Goal: Task Accomplishment & Management: Manage account settings

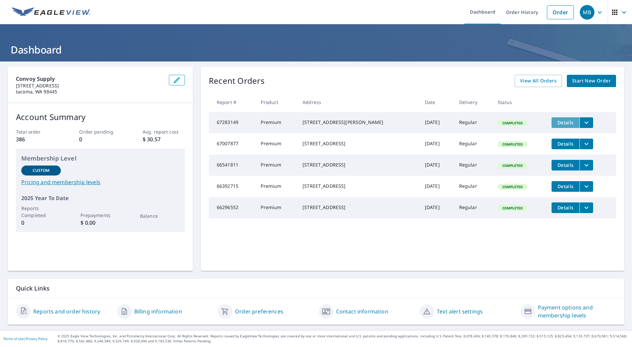
click at [561, 123] on span "Details" at bounding box center [565, 122] width 20 height 6
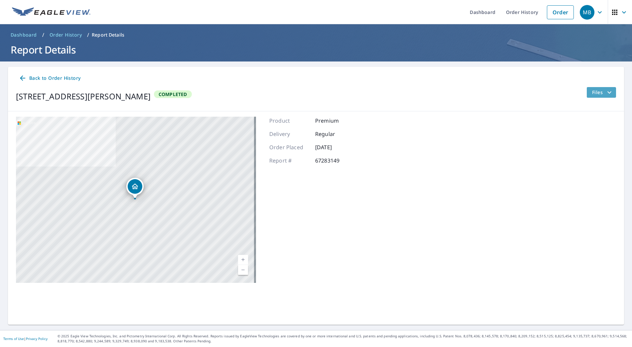
click at [593, 93] on span "Files" at bounding box center [602, 92] width 21 height 8
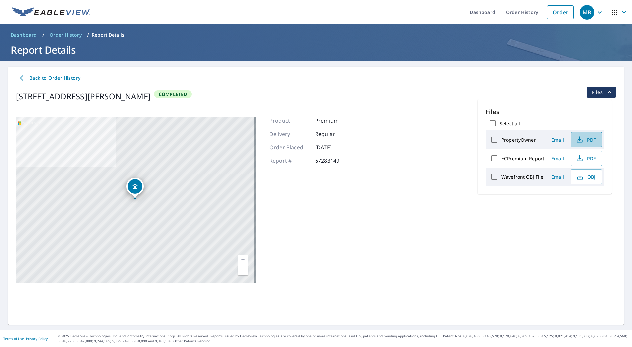
click at [584, 141] on span "PDF" at bounding box center [585, 140] width 21 height 8
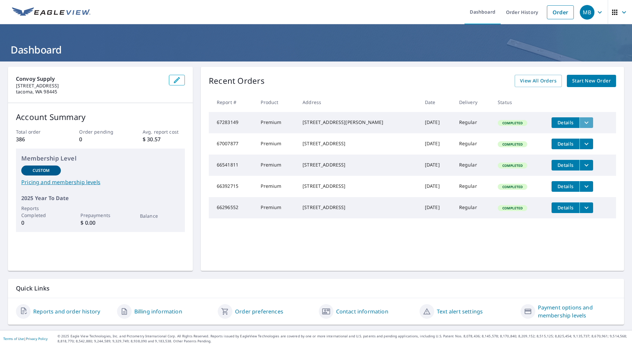
click at [584, 122] on icon "filesDropdownBtn-67283149" at bounding box center [586, 122] width 4 height 2
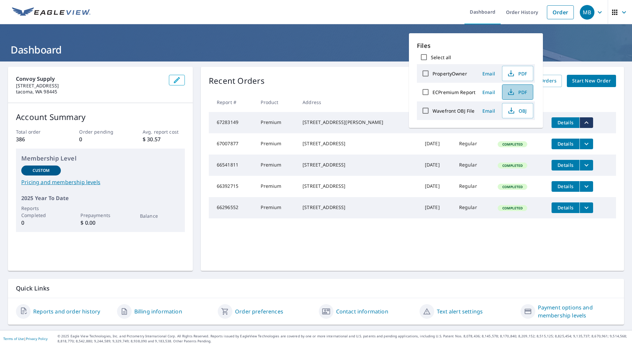
click at [514, 89] on span "PDF" at bounding box center [516, 92] width 21 height 8
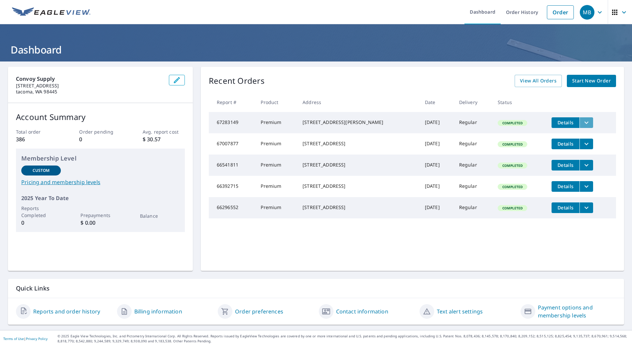
click at [582, 125] on icon "filesDropdownBtn-67283149" at bounding box center [586, 123] width 8 height 8
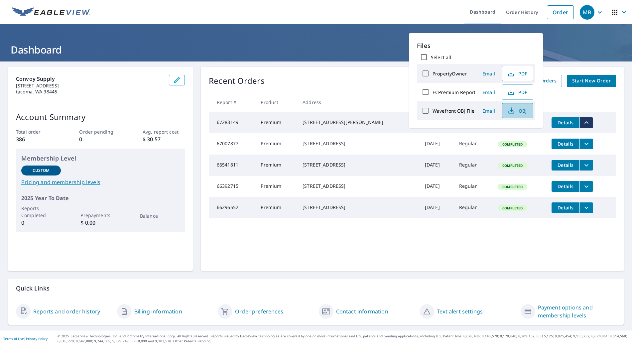
click at [510, 107] on icon "button" at bounding box center [511, 111] width 8 height 8
click at [565, 105] on th at bounding box center [581, 102] width 70 height 20
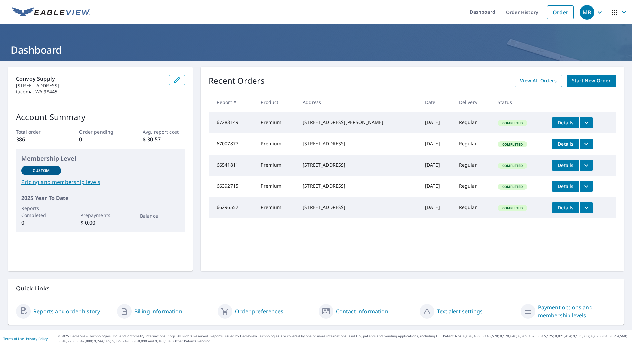
click at [561, 123] on span "Details" at bounding box center [565, 122] width 20 height 6
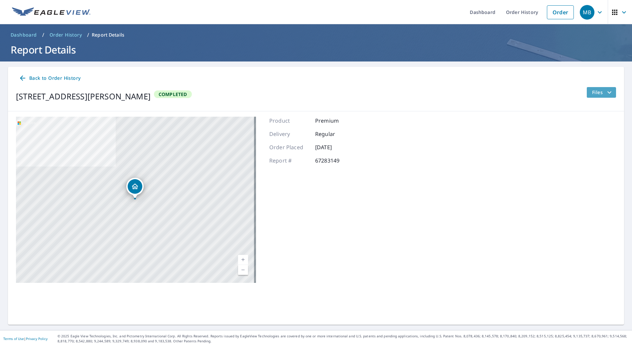
click at [597, 93] on span "Files" at bounding box center [602, 92] width 21 height 8
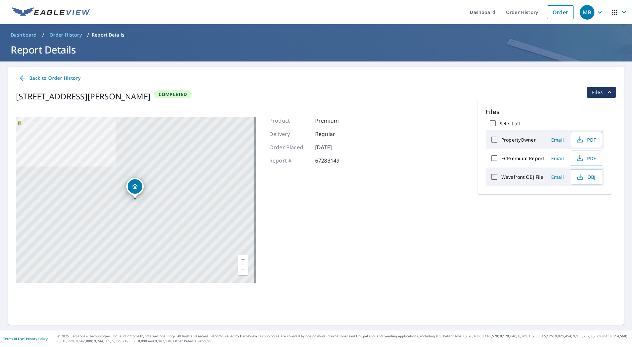
click at [422, 179] on div "10900 185th Ave E Bonney Lake, WA 98391 Aerial Road A standard road map Aerial …" at bounding box center [316, 199] width 616 height 177
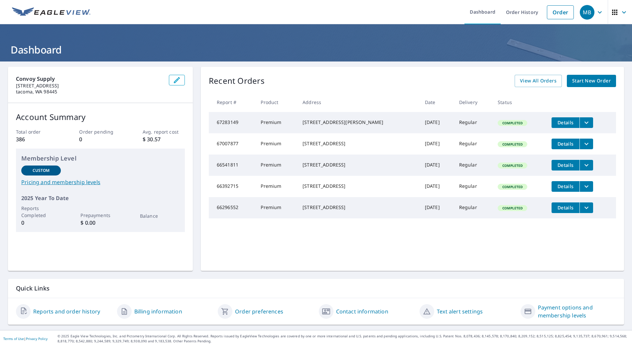
click at [270, 124] on td "Premium" at bounding box center [276, 122] width 42 height 21
click at [498, 126] on div "Completed" at bounding box center [513, 123] width 30 height 6
click at [498, 125] on span "Completed" at bounding box center [512, 123] width 28 height 5
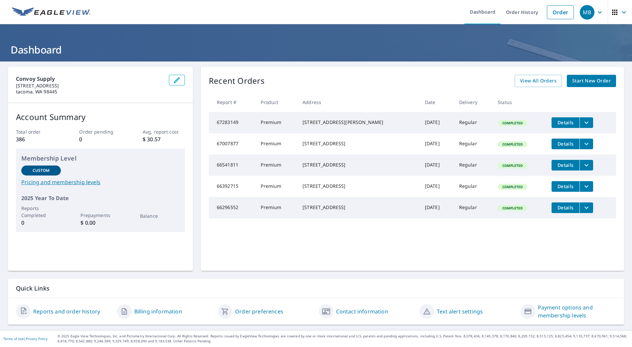
drag, startPoint x: 498, startPoint y: 125, endPoint x: 467, endPoint y: 91, distance: 46.2
click at [467, 91] on div "Recent Orders View All Orders Start New Order Report # Product Address Date Del…" at bounding box center [412, 169] width 423 height 204
click at [479, 16] on link "Dashboard" at bounding box center [482, 12] width 36 height 24
click at [475, 11] on link "Dashboard" at bounding box center [482, 12] width 36 height 24
click at [511, 10] on link "Order History" at bounding box center [522, 12] width 43 height 24
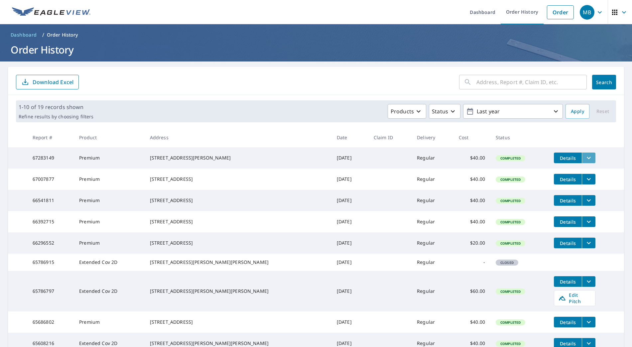
click at [585, 159] on icon "filesDropdownBtn-67283149" at bounding box center [589, 158] width 8 height 8
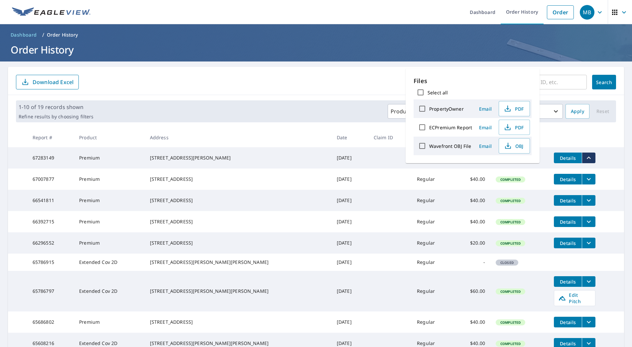
click at [595, 156] on td "Details" at bounding box center [585, 157] width 75 height 21
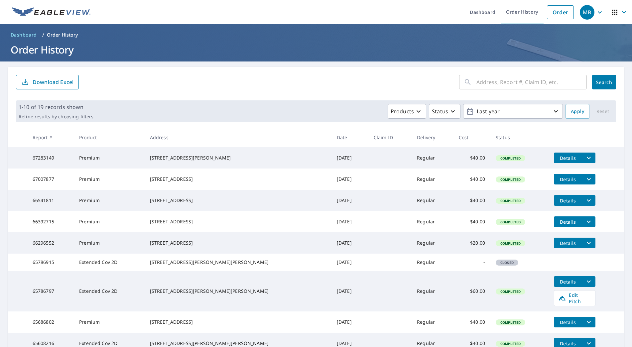
click at [92, 161] on td "Premium" at bounding box center [109, 157] width 71 height 21
click at [214, 157] on div "[STREET_ADDRESS][PERSON_NAME]" at bounding box center [238, 158] width 176 height 7
click at [485, 9] on link "Dashboard" at bounding box center [482, 12] width 36 height 24
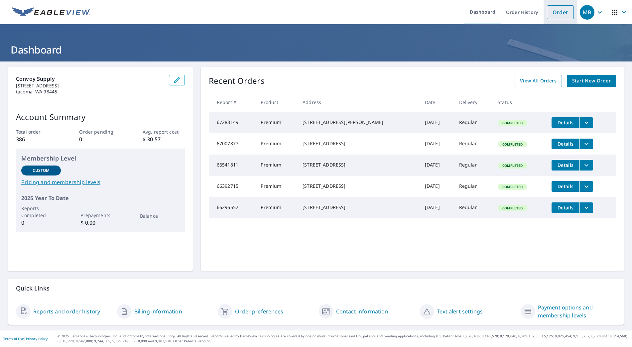
click at [564, 13] on link "Order" at bounding box center [560, 12] width 27 height 14
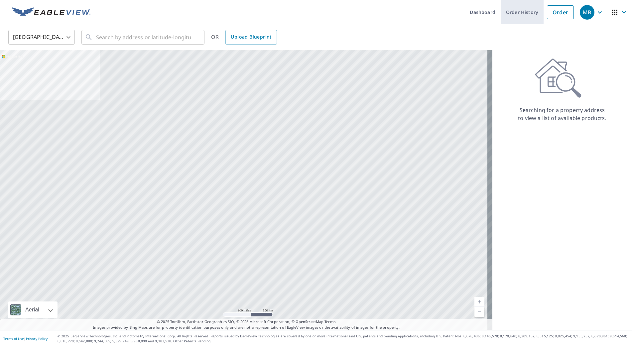
drag, startPoint x: 528, startPoint y: 13, endPoint x: 534, endPoint y: 13, distance: 6.0
click at [528, 13] on link "Order History" at bounding box center [522, 12] width 43 height 24
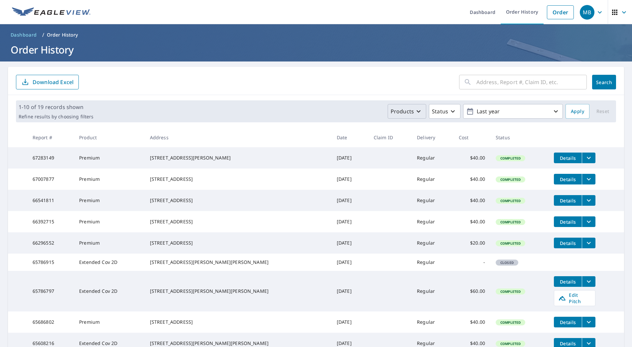
click at [405, 113] on p "Products" at bounding box center [402, 111] width 23 height 8
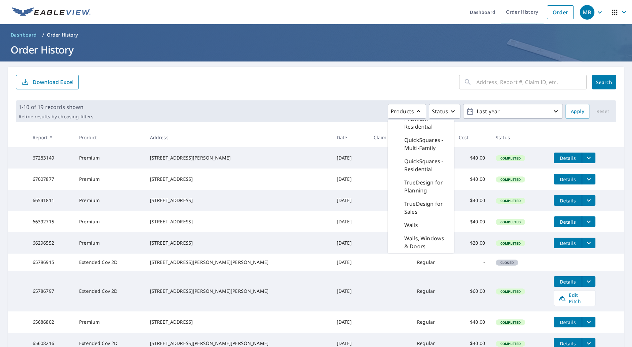
scroll to position [225, 0]
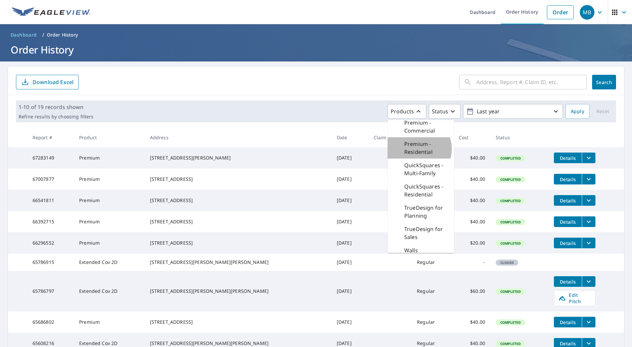
click at [414, 156] on p "Premium - Residential" at bounding box center [426, 148] width 45 height 16
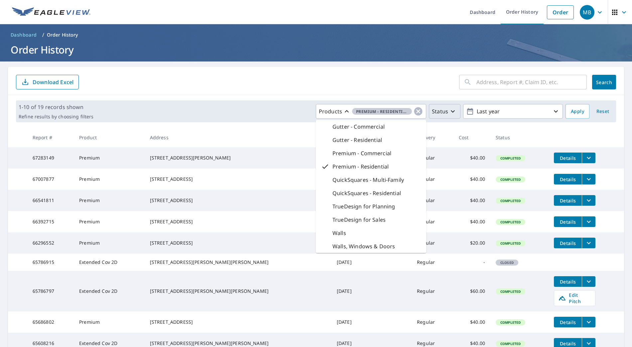
click at [449, 110] on icon "button" at bounding box center [453, 111] width 8 height 8
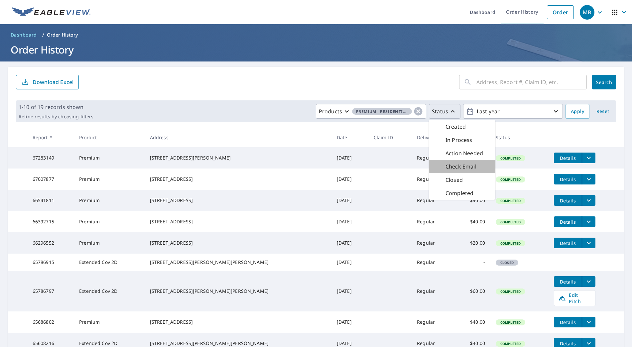
click at [453, 165] on p "Check Email" at bounding box center [460, 167] width 31 height 8
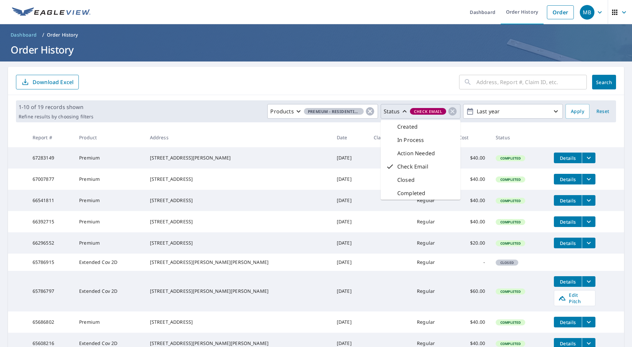
click at [401, 166] on p "Check Email" at bounding box center [412, 167] width 31 height 8
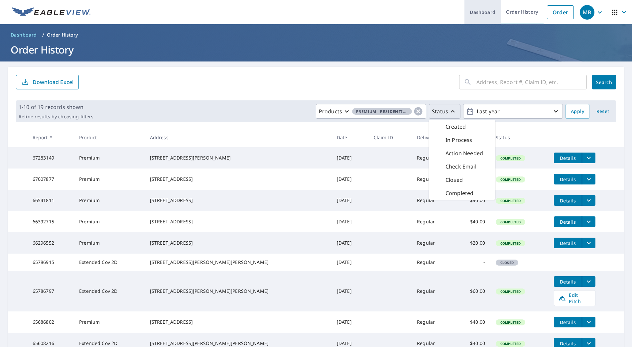
click at [473, 11] on link "Dashboard" at bounding box center [482, 12] width 36 height 24
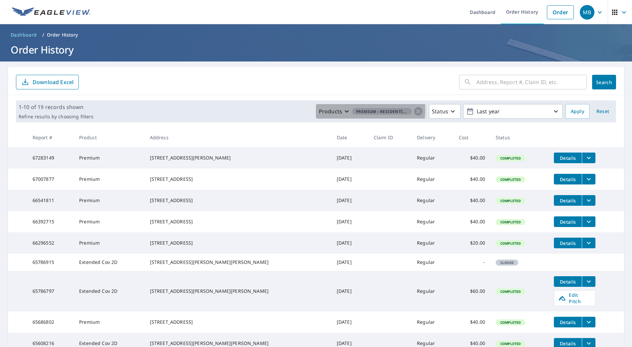
click at [343, 110] on icon "button" at bounding box center [347, 111] width 8 height 8
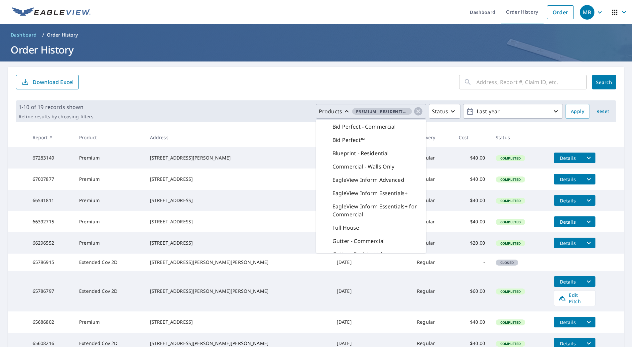
click at [280, 91] on div "​ Search Download Excel" at bounding box center [316, 81] width 616 height 28
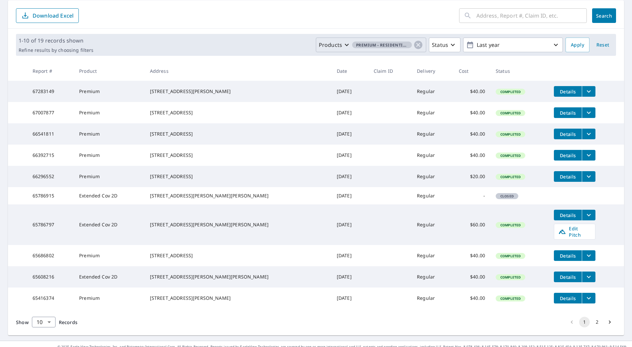
scroll to position [100, 0]
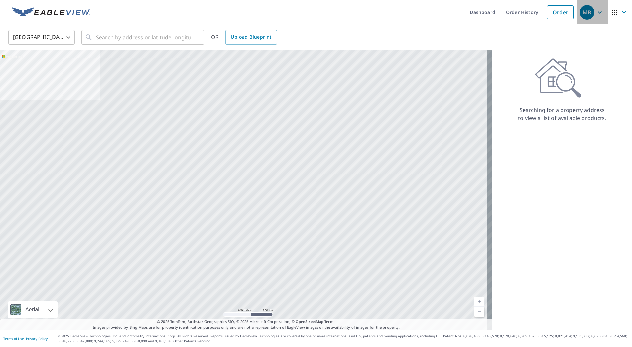
click at [596, 11] on icon "button" at bounding box center [600, 12] width 8 height 8
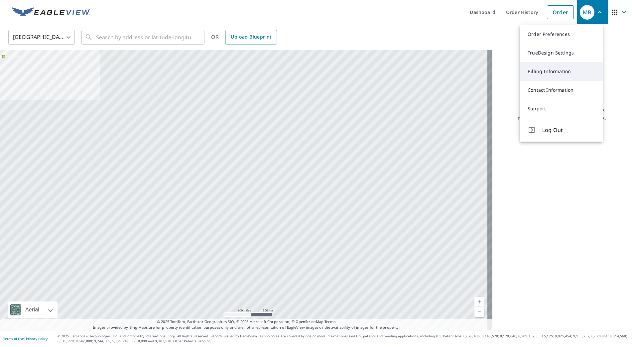
click at [545, 70] on link "Billing Information" at bounding box center [561, 71] width 83 height 19
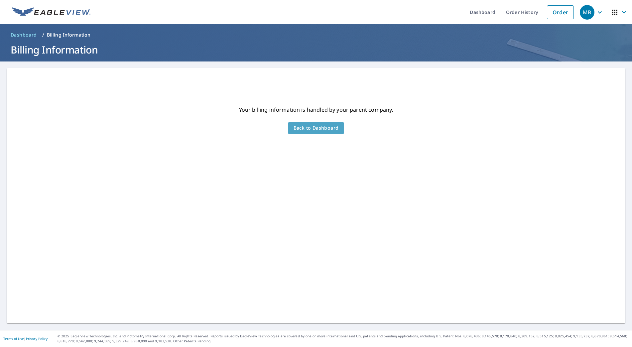
click at [323, 126] on span "Back to Dashboard" at bounding box center [316, 128] width 45 height 8
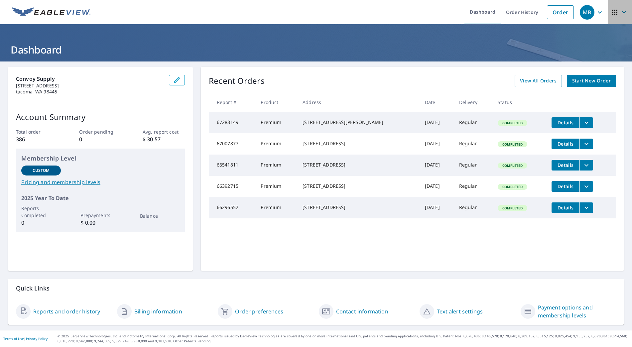
click at [611, 11] on icon "button" at bounding box center [615, 12] width 8 height 8
